Goal: Find specific page/section: Find specific page/section

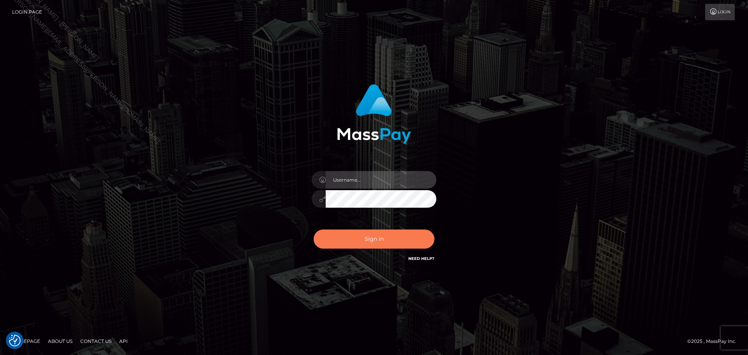
type input "Celso.B2Spin"
click at [340, 234] on button "Sign in" at bounding box center [374, 239] width 121 height 19
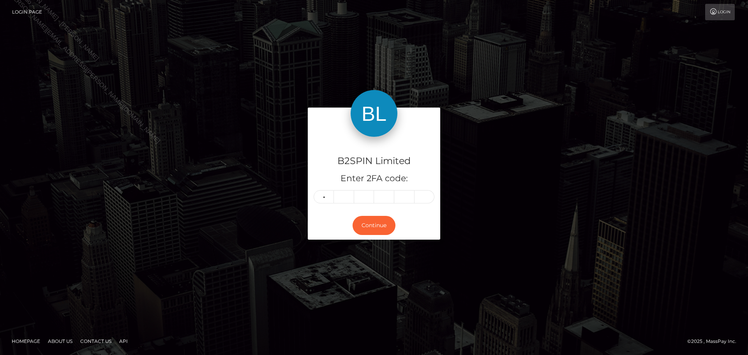
type input "4"
type input "1"
type input "3"
type input "1"
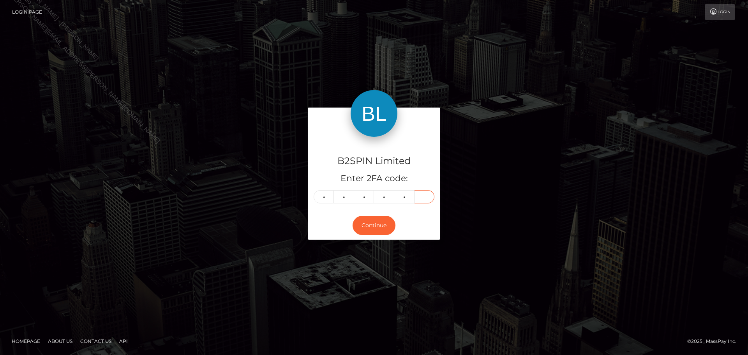
type input "1"
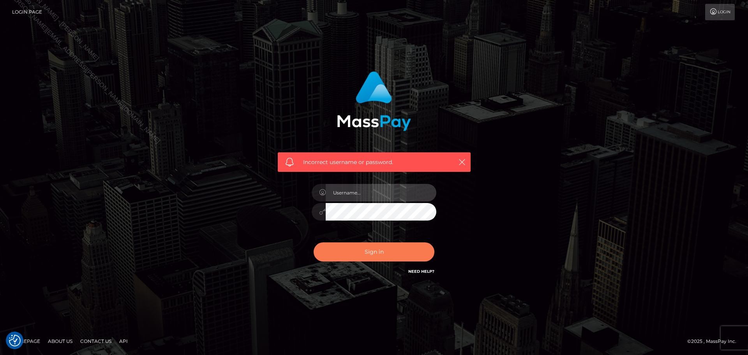
type input "Celso.B2Spin"
click at [361, 252] on button "Sign in" at bounding box center [374, 251] width 121 height 19
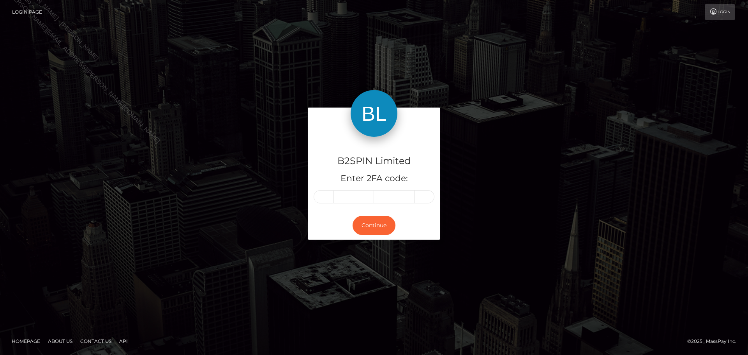
click at [322, 194] on input "text" at bounding box center [324, 196] width 20 height 13
type input "4"
type input "1"
type input "2"
type input "3"
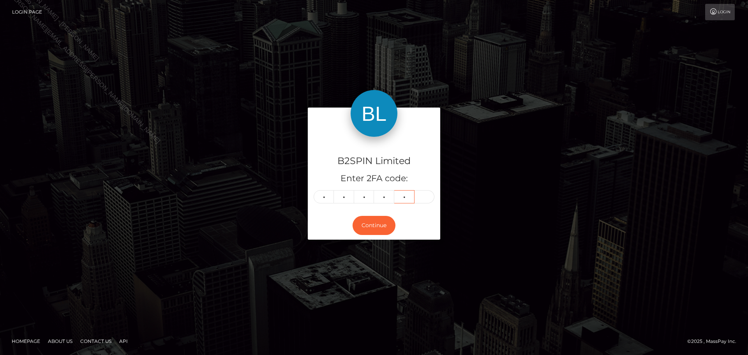
type input "3"
type input "1"
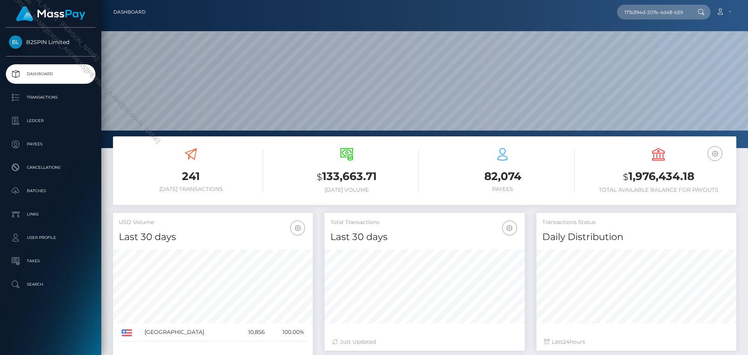
scroll to position [138, 200]
type input "171b394d-207e-4d48-b597-aed5b1c97abb"
click at [704, 12] on icon at bounding box center [701, 12] width 7 height 6
click at [663, 12] on input "171b394d-207e-4d48-b597-aed5b1c97abb" at bounding box center [654, 12] width 73 height 15
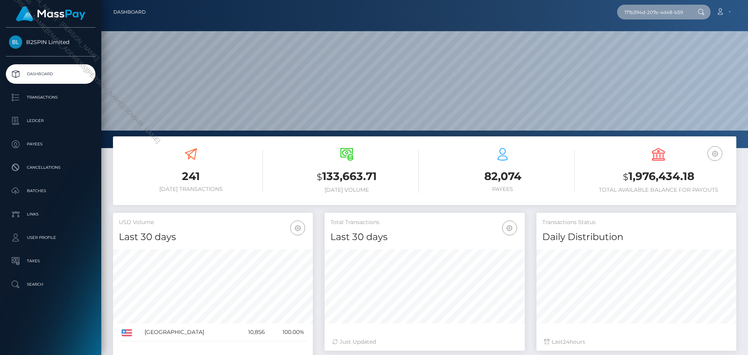
click at [663, 12] on input "171b394d-207e-4d48-b597-aed5b1c97abb" at bounding box center [654, 12] width 73 height 15
paste input "171b394d-207e-4d48-b597-aed5b1c97abb"
type input "171b394d-207e-4d48-b597-aed5b1c97abb"
drag, startPoint x: 690, startPoint y: 11, endPoint x: 433, endPoint y: 17, distance: 257.0
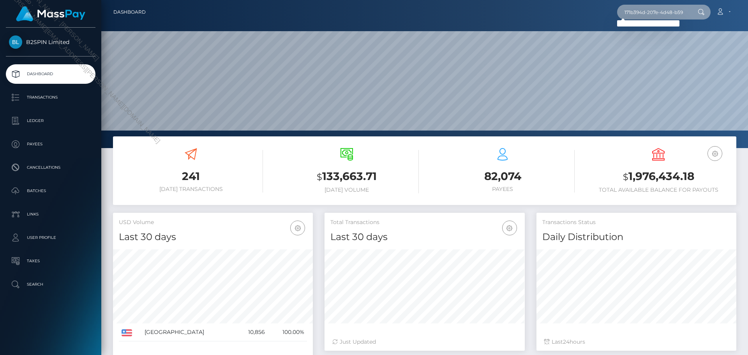
click at [416, 23] on nav "Dashboard 171b394d-207e-4d48-b597-aed5b1c97abb Loading... Loading... Account Lo…" at bounding box center [424, 12] width 647 height 24
paste input "171b394d-207e-4d48-b597-aed5b1c97abb"
type input "171b394d-207e-4d48-b597-aed5b1c97abb"
click at [676, 10] on input "171b394d-207e-4d48-b597-aed5b1c97abb" at bounding box center [654, 12] width 73 height 15
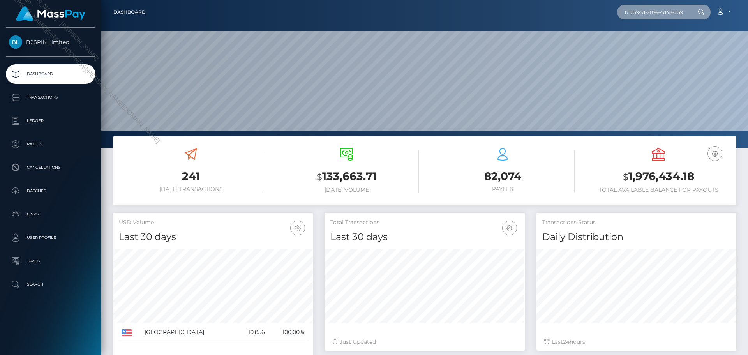
click at [676, 9] on input "171b394d-207e-4d48-b597-aed5b1c97abb" at bounding box center [654, 12] width 73 height 15
paste input "e2bc0d67-6ab8-4bd2-b1b1-da95a871bf4e"
type input "e2bc0d67-6ab8-4bd2-b1b1-da95a871bf4e"
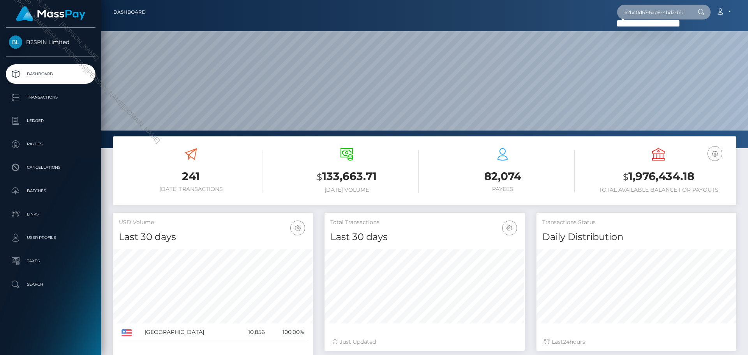
click at [658, 14] on input "e2bc0d67-6ab8-4bd2-b1b1-da95a871bf4e" at bounding box center [654, 12] width 73 height 15
paste input "CHRISTINE A"
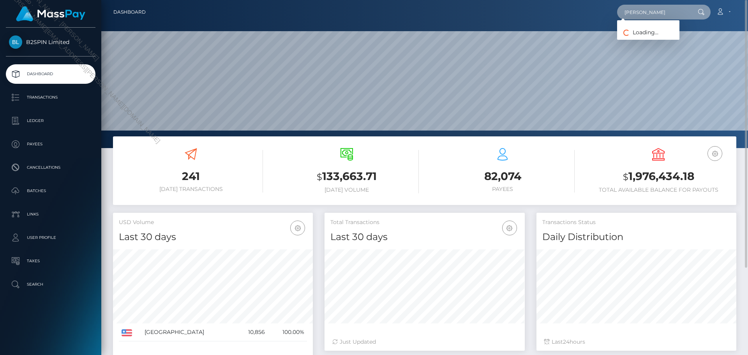
type input "CHRISTINE A hamel"
click at [665, 14] on input "text" at bounding box center [654, 12] width 73 height 15
paste input "171b394d-207e-4d48-b597-aed5b1c97abb"
type input "171b394d-207e-4d48-b597-aed5b1c97abb"
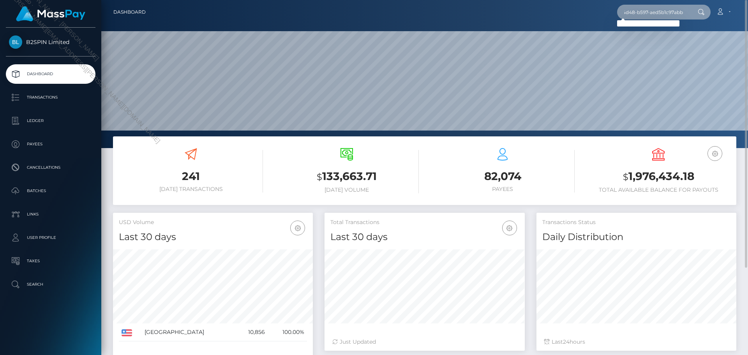
scroll to position [0, 0]
